Goal: Task Accomplishment & Management: Manage account settings

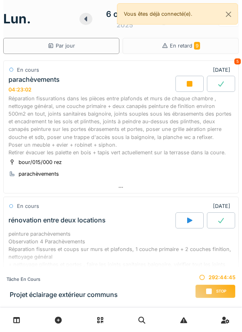
click at [184, 88] on div at bounding box center [189, 84] width 28 height 16
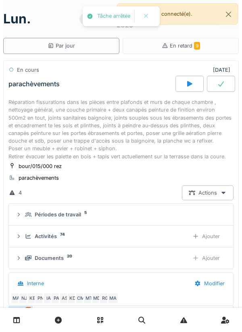
scroll to position [12, 0]
click at [229, 19] on button "Close" at bounding box center [228, 14] width 18 height 21
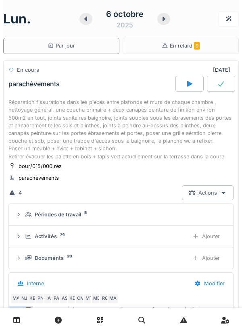
click at [162, 20] on icon at bounding box center [164, 19] width 8 height 6
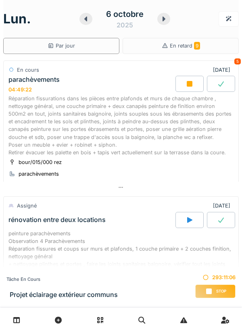
click at [188, 86] on icon at bounding box center [190, 84] width 6 height 6
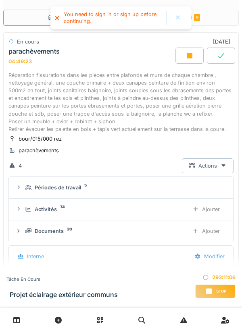
scroll to position [12, 0]
click at [186, 60] on div at bounding box center [189, 56] width 28 height 16
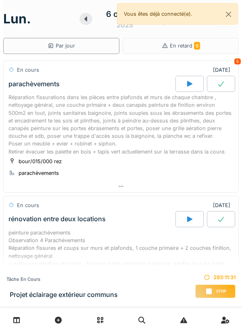
click at [195, 83] on div at bounding box center [189, 84] width 28 height 16
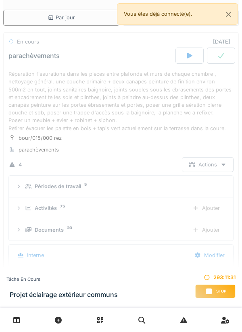
scroll to position [12, 0]
